Goal: Feedback & Contribution: Submit feedback/report problem

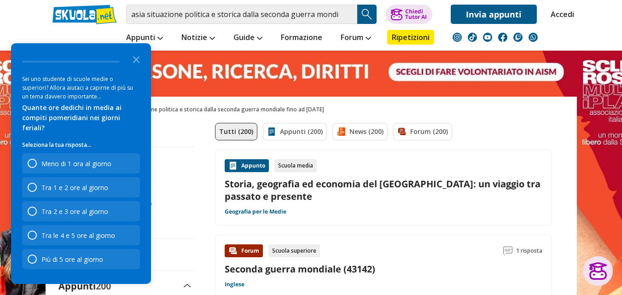
click at [411, 29] on li "Ripetizioni" at bounding box center [411, 37] width 61 height 27
click at [76, 238] on div "Tra le 4 e 5 ore al giorno" at bounding box center [78, 235] width 74 height 9
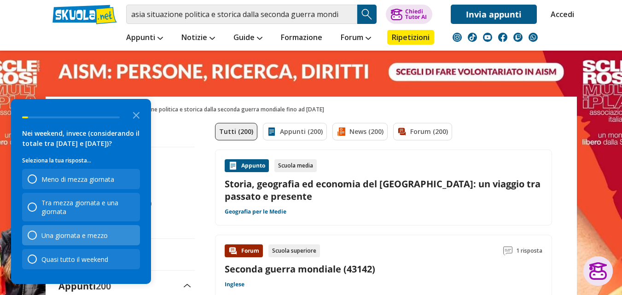
click at [109, 234] on div "Una giornata e mezzo" at bounding box center [81, 235] width 118 height 20
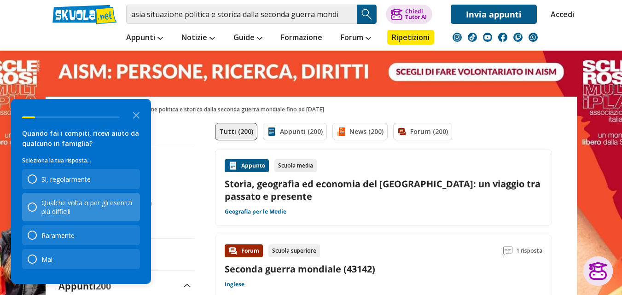
click at [81, 211] on div "Qualche volta o per gli esercizi più difficili" at bounding box center [87, 208] width 93 height 18
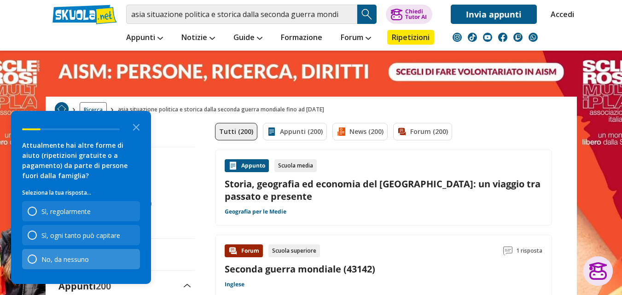
click at [72, 256] on div "No, da nessuno" at bounding box center [64, 259] width 47 height 9
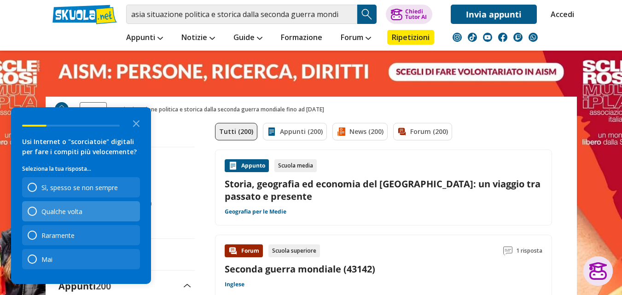
click at [100, 211] on div "Qualche volta" at bounding box center [81, 211] width 118 height 20
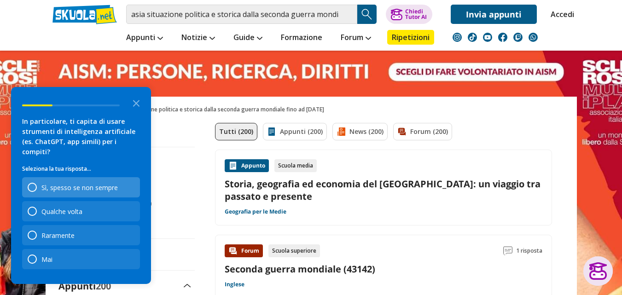
click at [109, 193] on div "Sì, spesso se non sempre" at bounding box center [81, 187] width 118 height 20
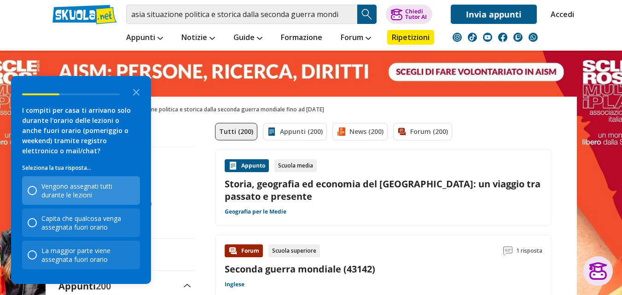
click at [125, 193] on div "Vengono assegnati tutti durante le lezioni" at bounding box center [87, 191] width 93 height 18
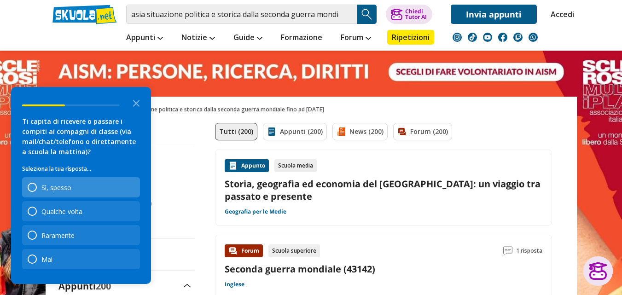
click at [88, 197] on div "Sì, spesso" at bounding box center [81, 187] width 118 height 20
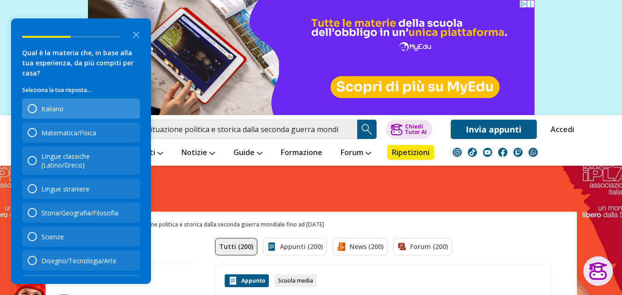
click at [48, 107] on div "Italiano" at bounding box center [52, 109] width 22 height 9
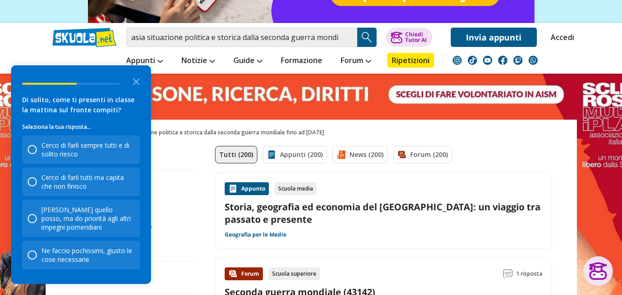
scroll to position [138, 0]
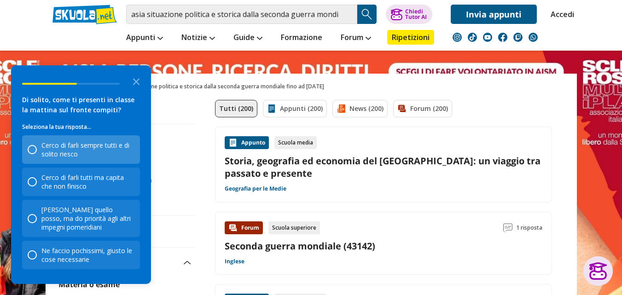
click at [91, 154] on div "Cerco di farli sempre tutti e di solito riesco" at bounding box center [87, 150] width 93 height 18
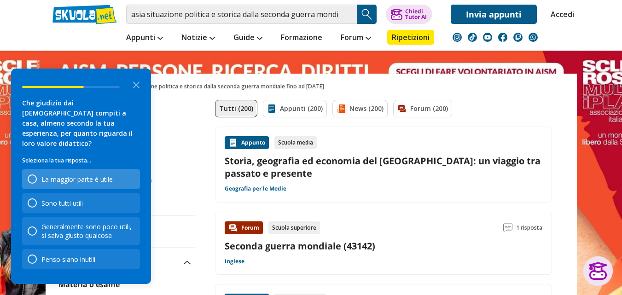
click at [101, 176] on div "La maggior parte è utile" at bounding box center [76, 179] width 71 height 9
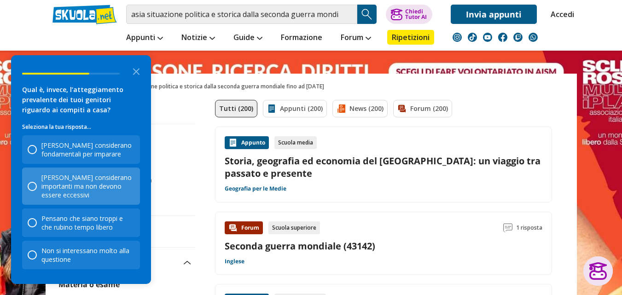
click at [105, 195] on div "[PERSON_NAME] considerano importanti ma non devono essere eccessivi" at bounding box center [87, 186] width 93 height 26
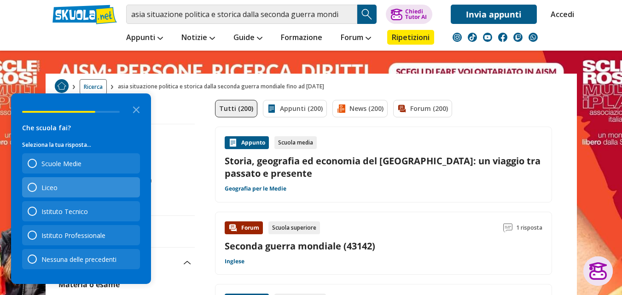
click at [60, 193] on div "Liceo" at bounding box center [81, 187] width 118 height 20
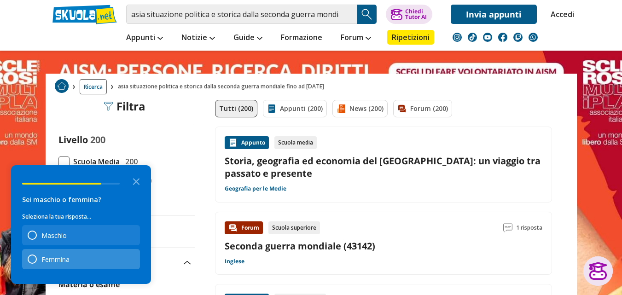
click at [79, 255] on div "Femmina" at bounding box center [81, 259] width 118 height 20
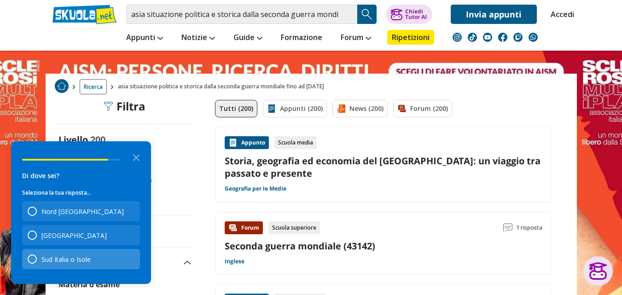
click at [94, 258] on div "Sud Italia o Isole" at bounding box center [81, 259] width 118 height 20
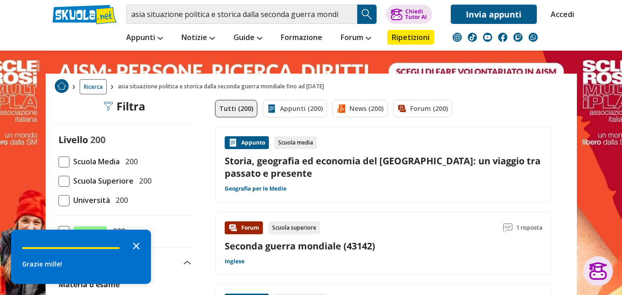
click at [137, 248] on icon "Close the survey" at bounding box center [136, 245] width 18 height 18
